Goal: Book appointment/travel/reservation

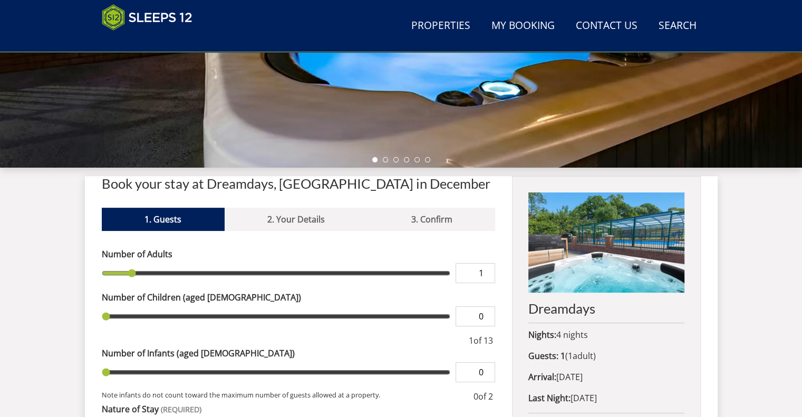
scroll to position [273, 0]
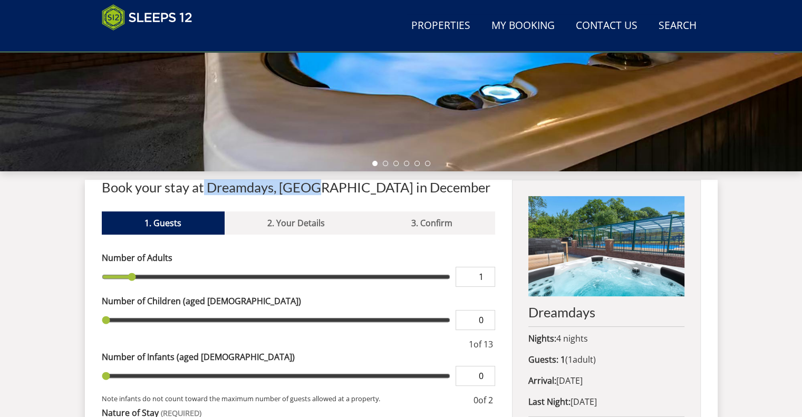
drag, startPoint x: 315, startPoint y: 190, endPoint x: 205, endPoint y: 187, distance: 110.2
click at [205, 187] on h2 "Book your stay at Dreamdays, [GEOGRAPHIC_DATA] in December" at bounding box center [299, 187] width 394 height 15
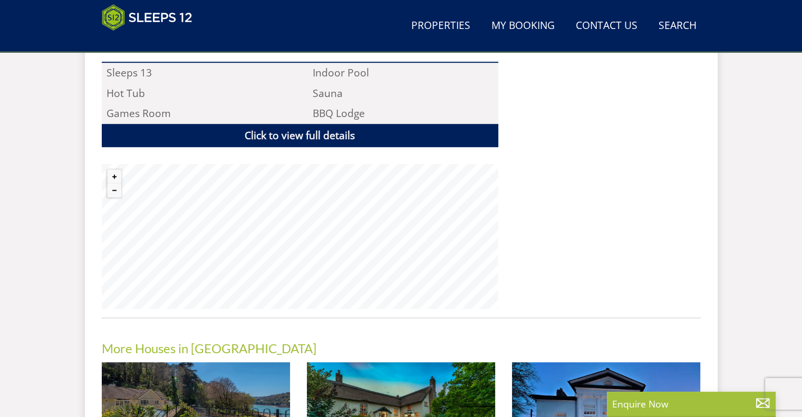
scroll to position [747, 0]
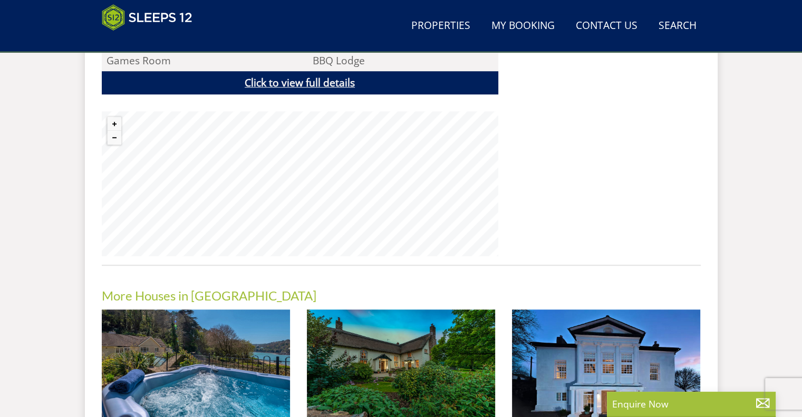
click at [320, 81] on link "Click to view full details" at bounding box center [300, 83] width 396 height 24
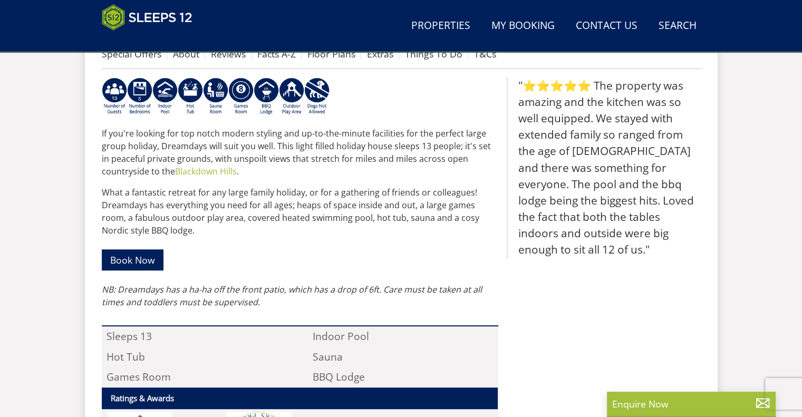
scroll to position [378, 0]
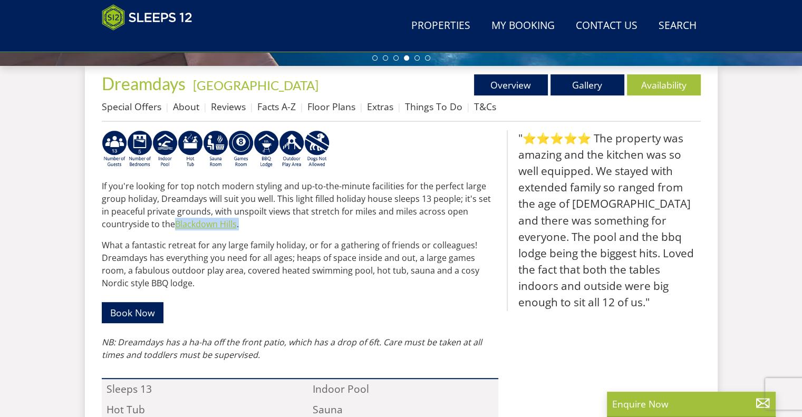
drag, startPoint x: 257, startPoint y: 227, endPoint x: 177, endPoint y: 222, distance: 80.2
click at [177, 222] on p "If you're looking for top notch modern styling and up-to-the-minute facilities …" at bounding box center [300, 205] width 396 height 51
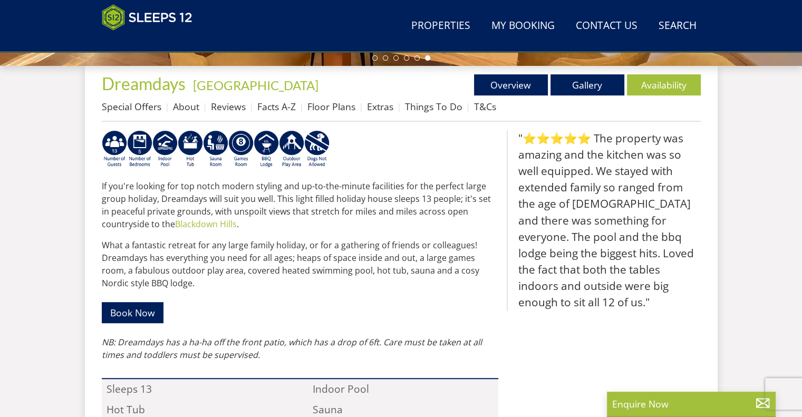
click at [334, 240] on p "What a fantastic retreat for any large family holiday, or for a gathering of fr…" at bounding box center [300, 264] width 396 height 51
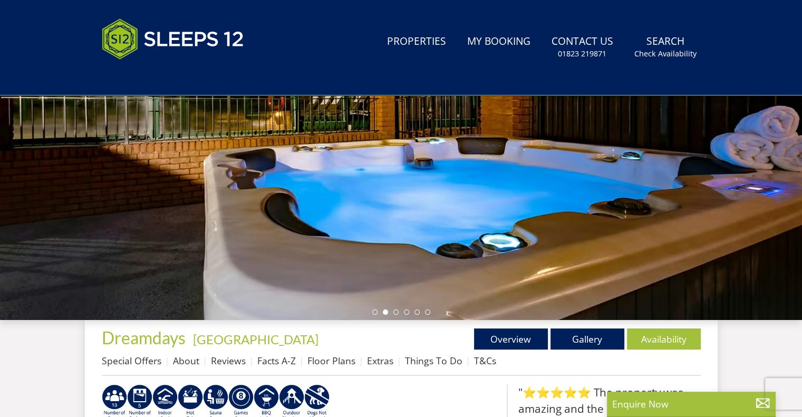
scroll to position [0, 0]
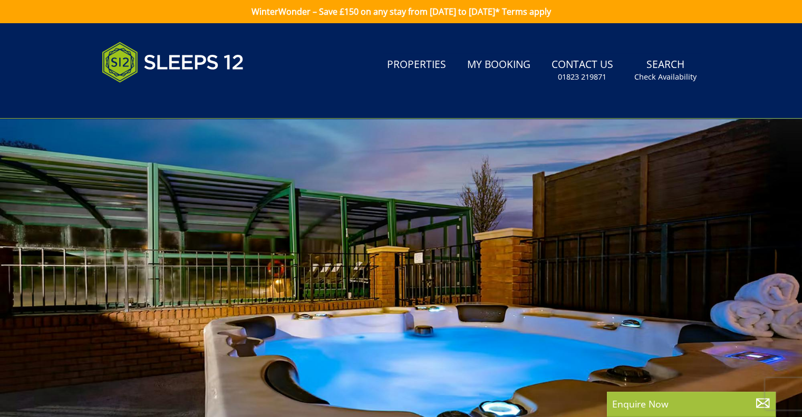
click at [723, 257] on div at bounding box center [401, 303] width 802 height 369
drag, startPoint x: 491, startPoint y: 250, endPoint x: 0, endPoint y: 227, distance: 491.8
click at [0, 230] on div at bounding box center [401, 303] width 802 height 369
click at [183, 272] on div at bounding box center [401, 303] width 802 height 369
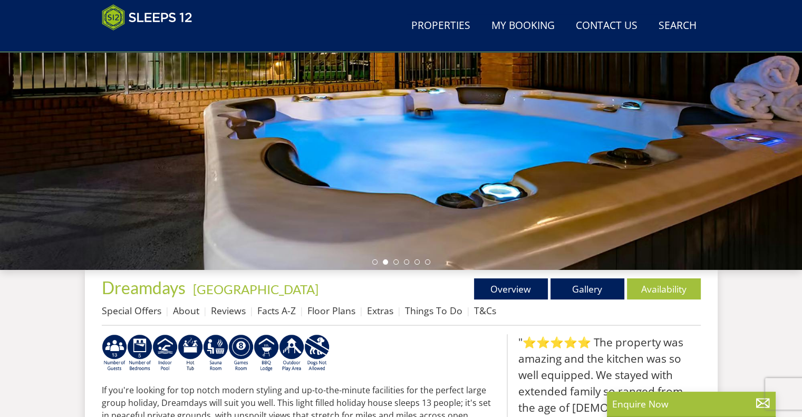
scroll to position [168, 0]
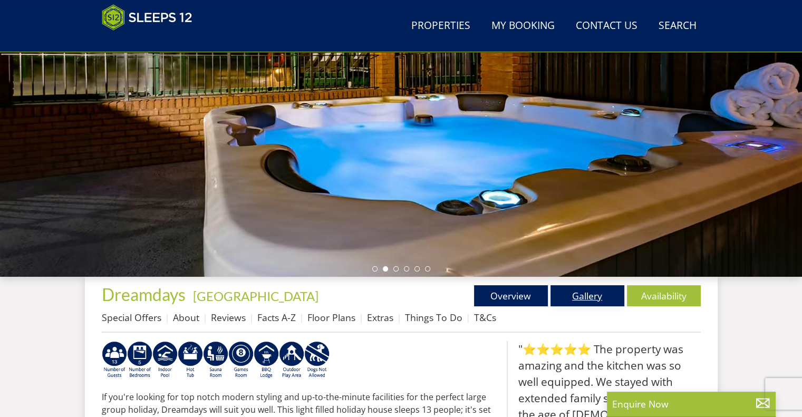
click at [584, 301] on link "Gallery" at bounding box center [587, 295] width 74 height 21
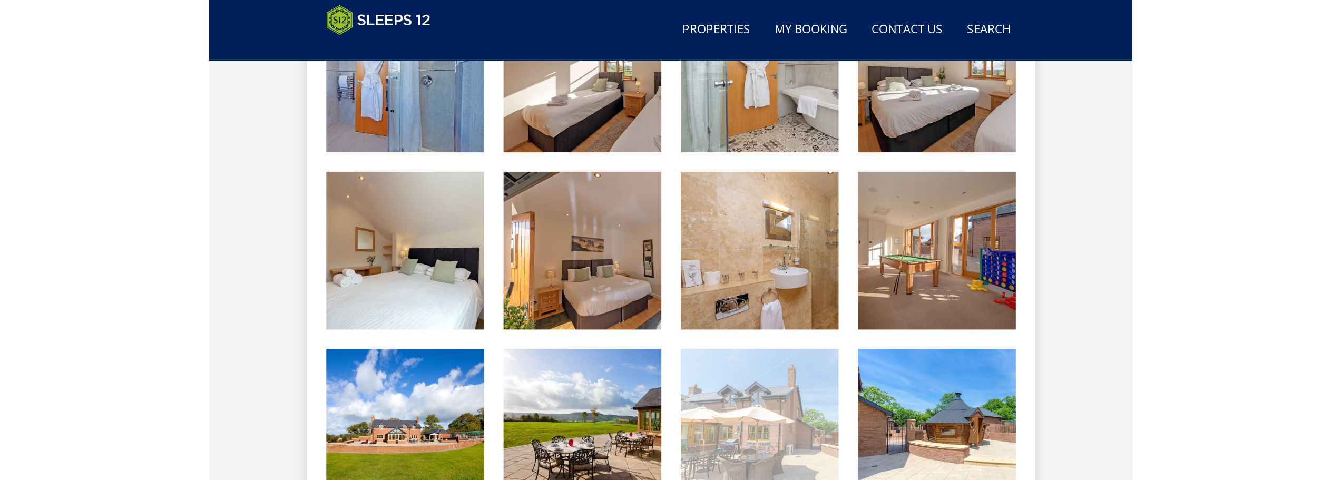
scroll to position [975, 0]
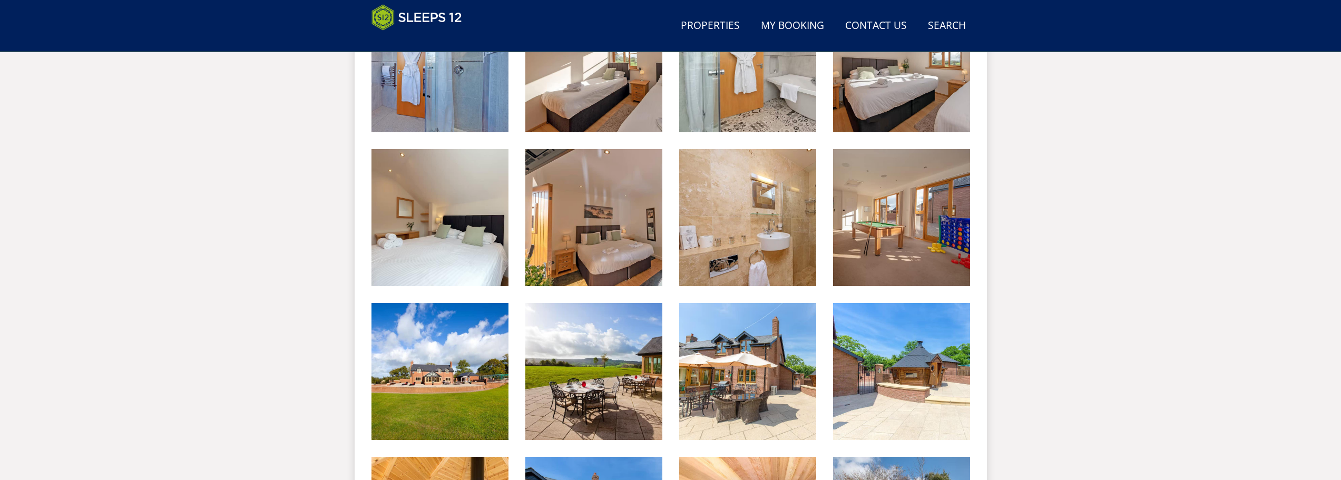
drag, startPoint x: 1, startPoint y: 220, endPoint x: -44, endPoint y: 223, distance: 45.0
click at [0, 223] on html "WinterWonder – Save £150 on any stay from 1st September to 27th March* Terms ap…" at bounding box center [670, 72] width 1341 height 2095
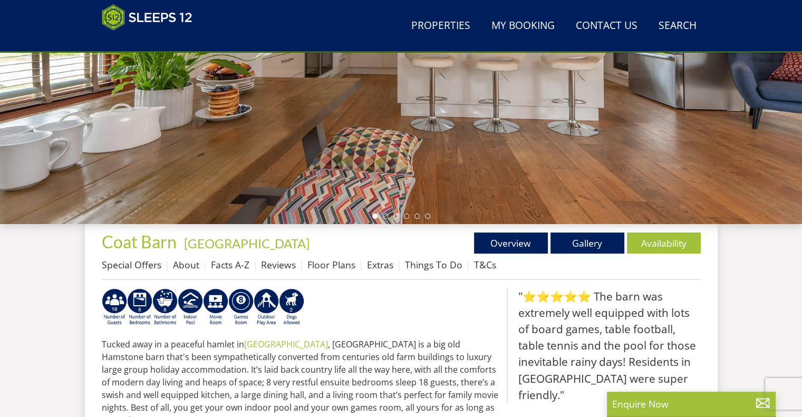
scroll to position [168, 0]
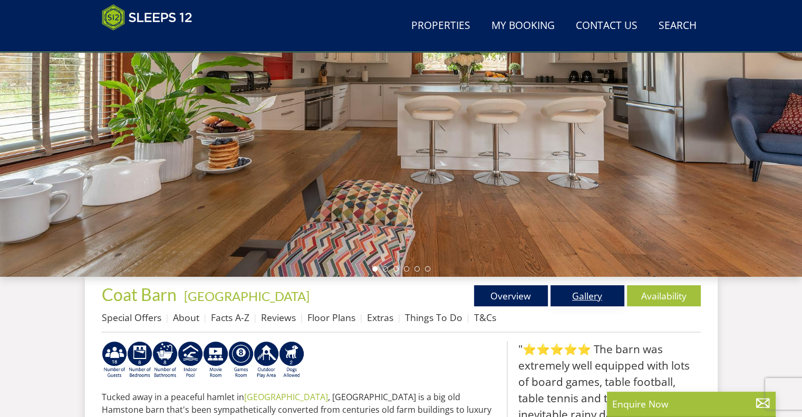
click at [594, 294] on link "Gallery" at bounding box center [587, 295] width 74 height 21
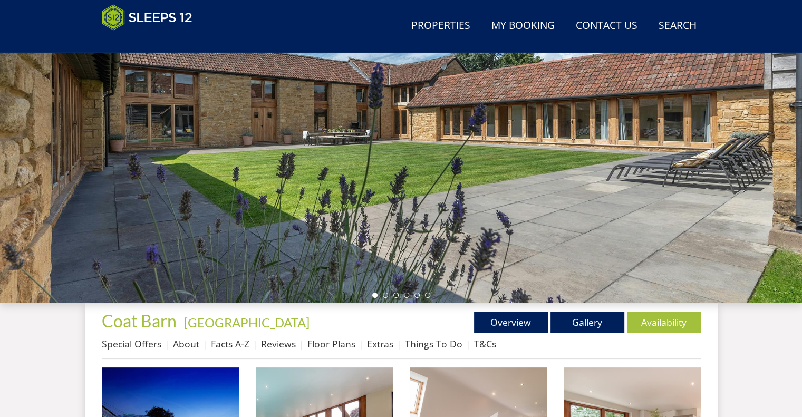
scroll to position [36, 0]
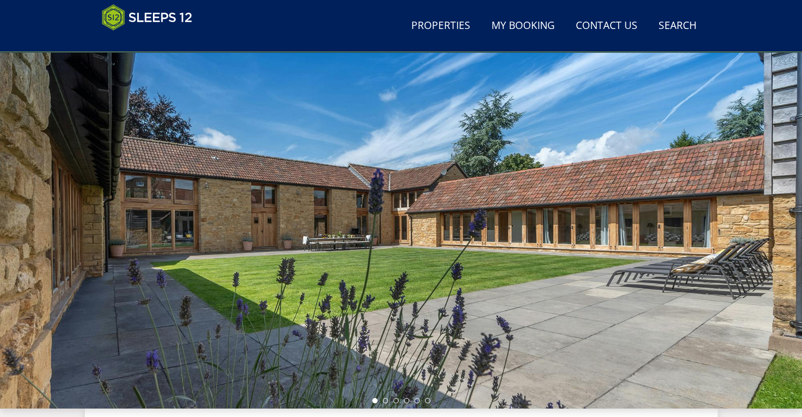
click at [615, 245] on div at bounding box center [401, 224] width 802 height 369
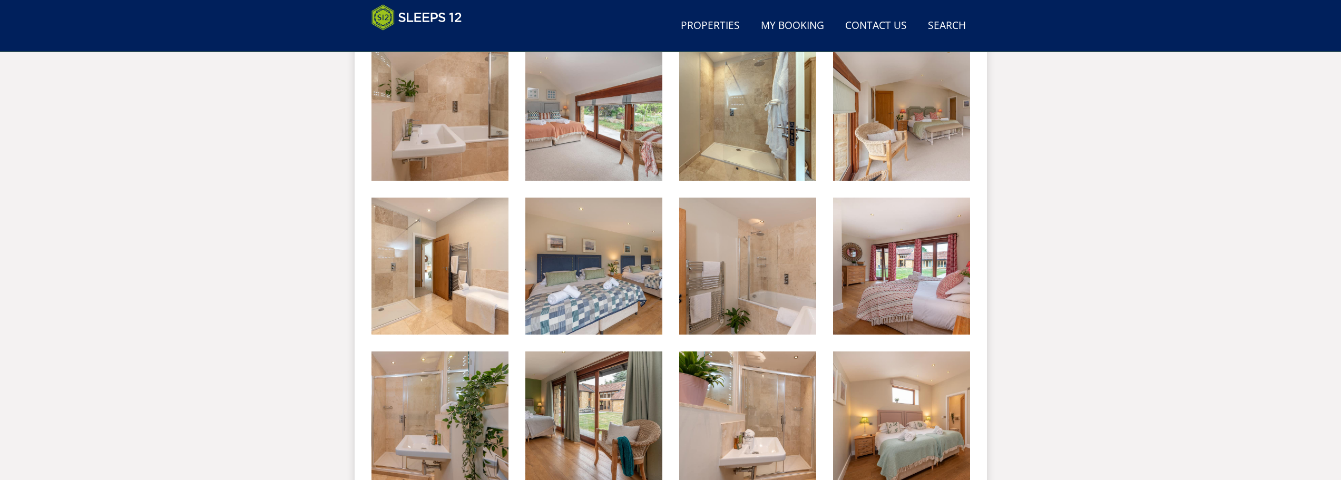
scroll to position [1397, 0]
